Goal: Subscribe to service/newsletter

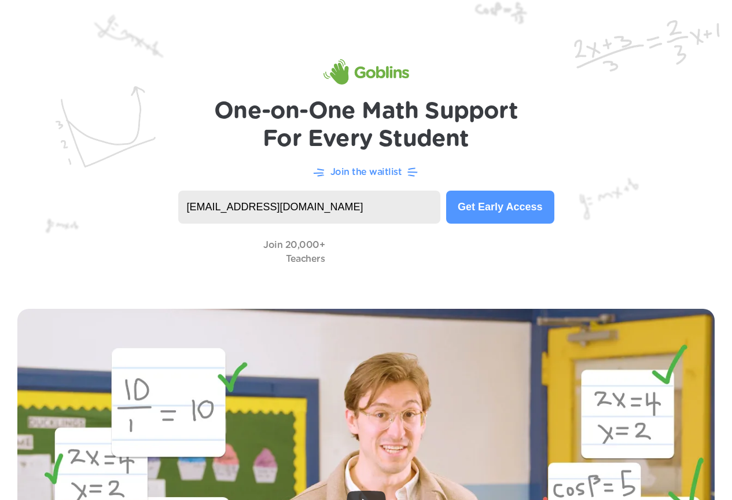
type input "aseaman@ccusd93.org"
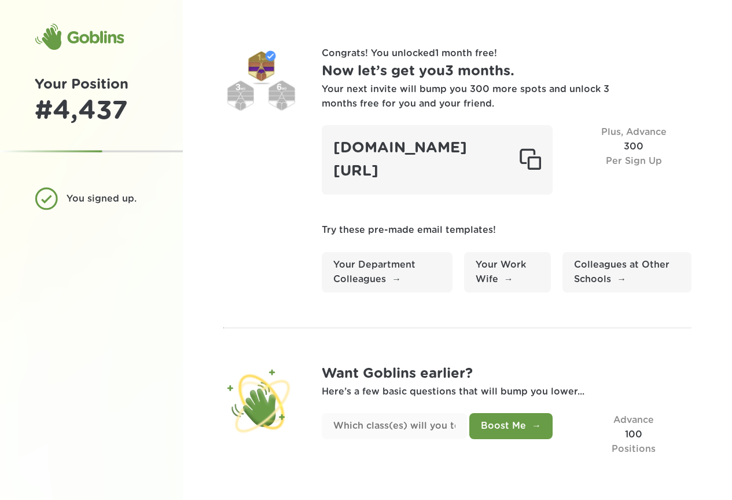
click at [573, 107] on div "Your next invite will bump you 300 more spots and unlock 3 months free for you …" at bounding box center [466, 96] width 289 height 29
